Goal: Transaction & Acquisition: Download file/media

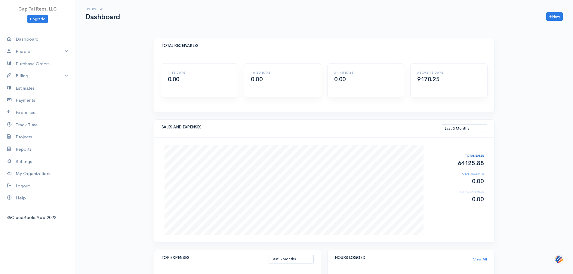
select select "90"
click at [32, 82] on link "Billing" at bounding box center [37, 76] width 75 height 12
click at [37, 93] on link "Invoice" at bounding box center [37, 87] width 75 height 11
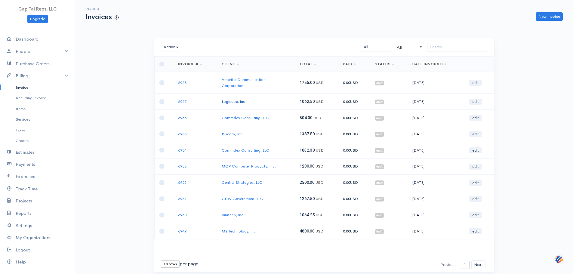
click at [239, 104] on link "Logicube, Inc" at bounding box center [233, 101] width 23 height 5
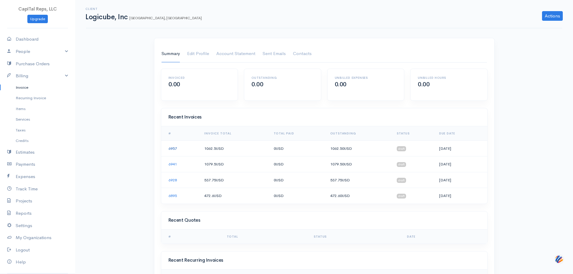
click at [177, 151] on link "6957" at bounding box center [172, 148] width 8 height 5
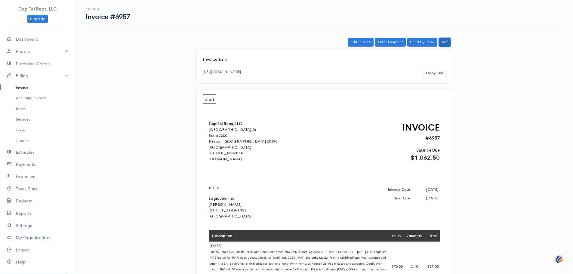
click at [441, 47] on link "Pdf" at bounding box center [445, 42] width 12 height 9
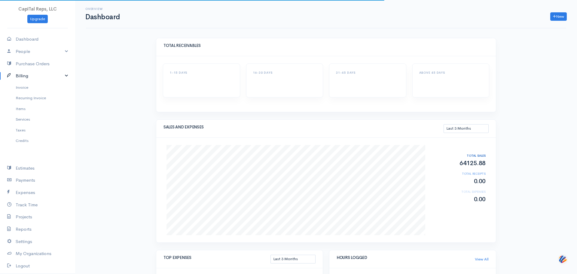
select select "90"
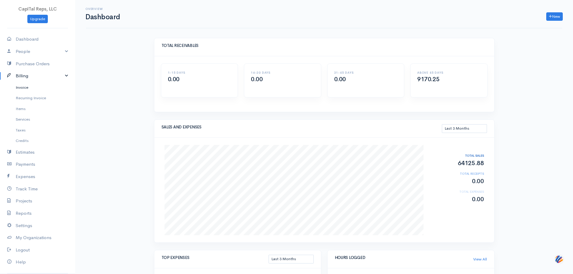
click at [38, 93] on link "Invoice" at bounding box center [37, 87] width 75 height 11
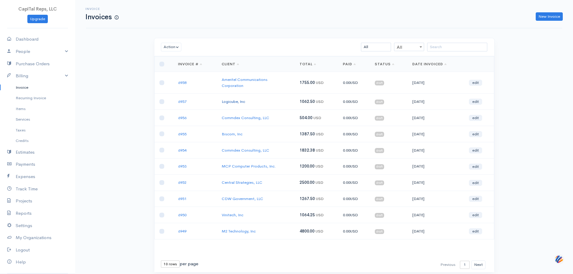
click at [241, 104] on link "Logicube, Inc" at bounding box center [233, 101] width 23 height 5
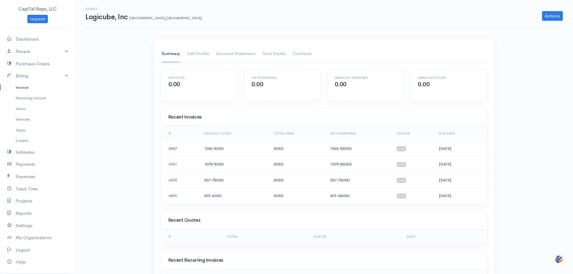
click at [176, 151] on link "6957" at bounding box center [172, 148] width 8 height 5
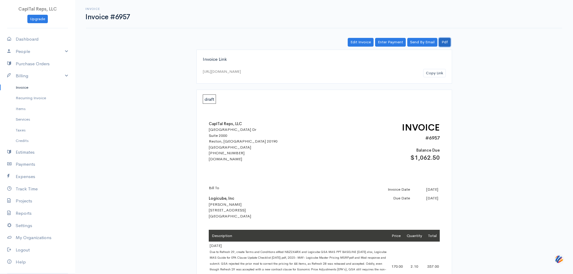
click at [442, 47] on link "Pdf" at bounding box center [445, 42] width 12 height 9
